Goal: Navigation & Orientation: Find specific page/section

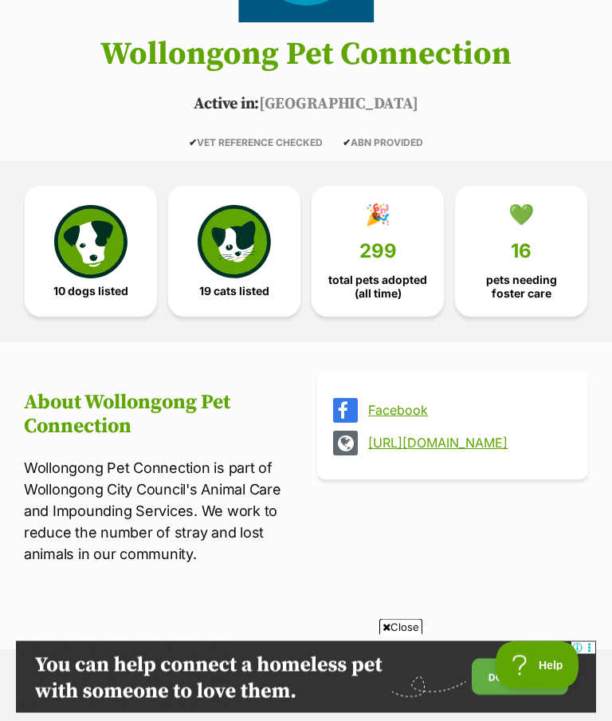
scroll to position [253, 0]
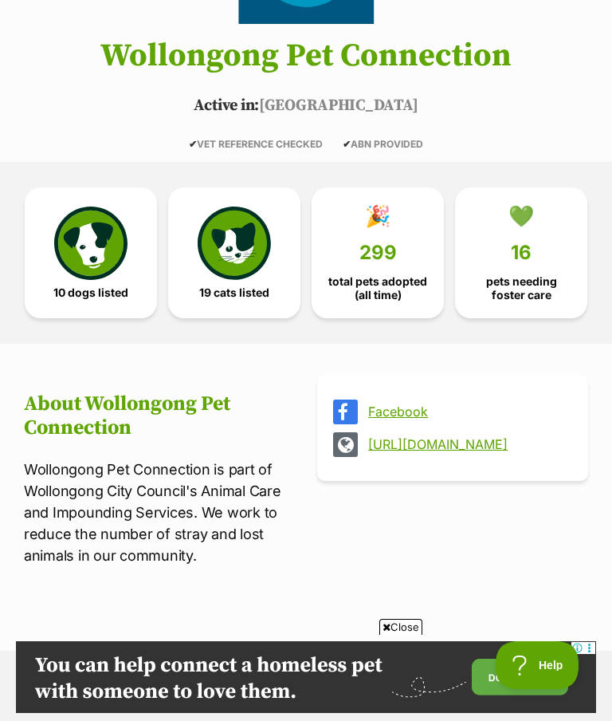
click at [230, 236] on img at bounding box center [234, 242] width 73 height 73
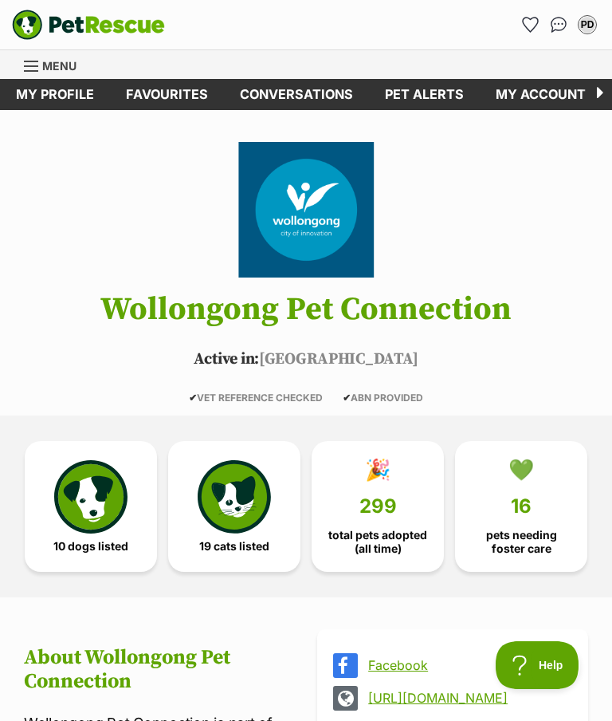
click at [154, 81] on link "Favourites" at bounding box center [167, 94] width 114 height 31
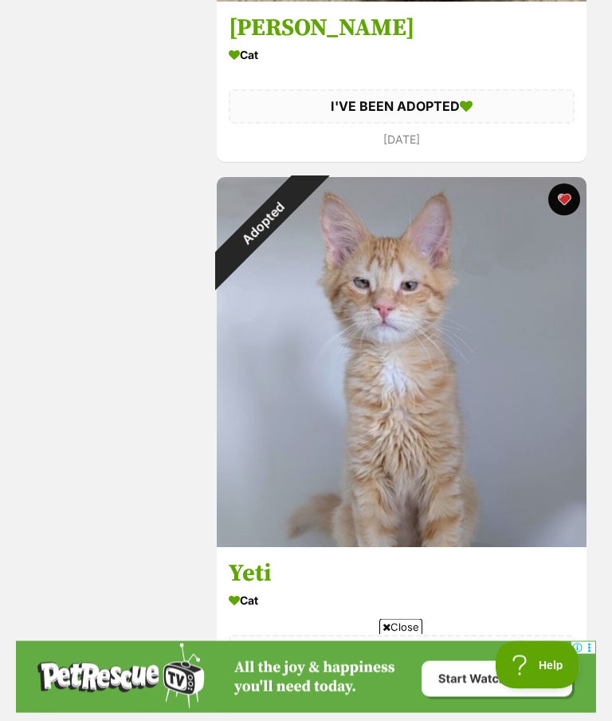
scroll to position [1264, 0]
click at [265, 269] on div "Adopted" at bounding box center [263, 223] width 92 height 92
